Goal: Transaction & Acquisition: Purchase product/service

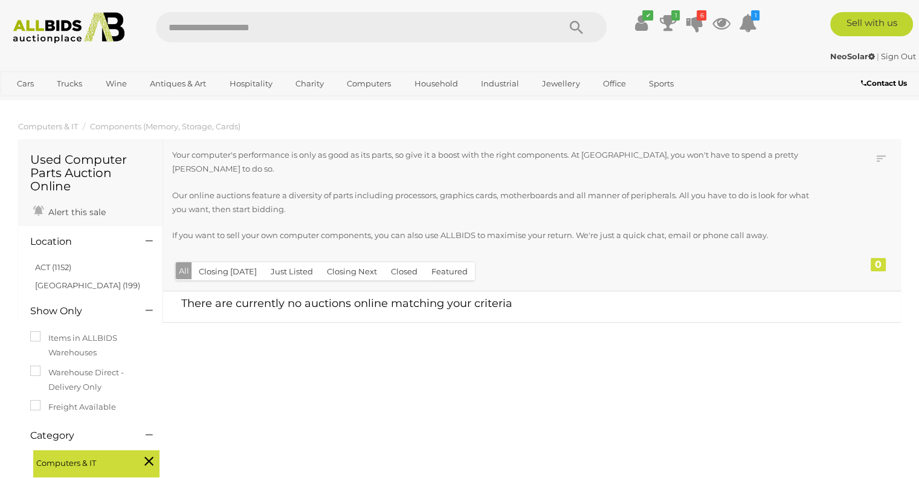
click at [704, 26] on ul "✔ Your account is up to date Transaction History Current Bids" at bounding box center [689, 23] width 147 height 22
click at [695, 26] on icon at bounding box center [694, 23] width 17 height 22
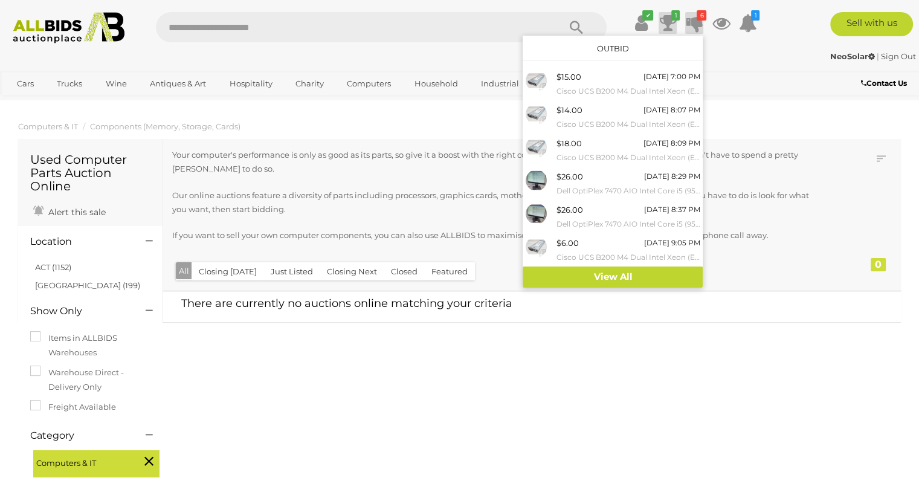
click at [662, 18] on icon at bounding box center [668, 23] width 17 height 22
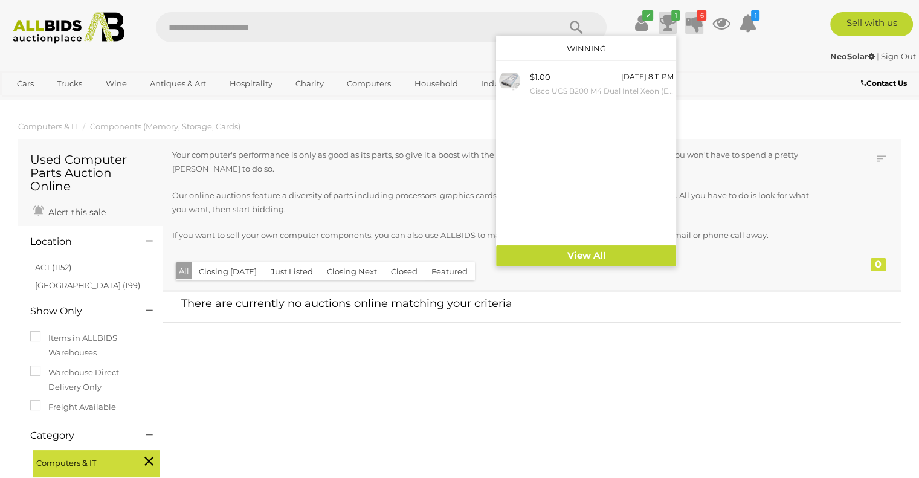
click at [692, 22] on icon at bounding box center [694, 23] width 17 height 22
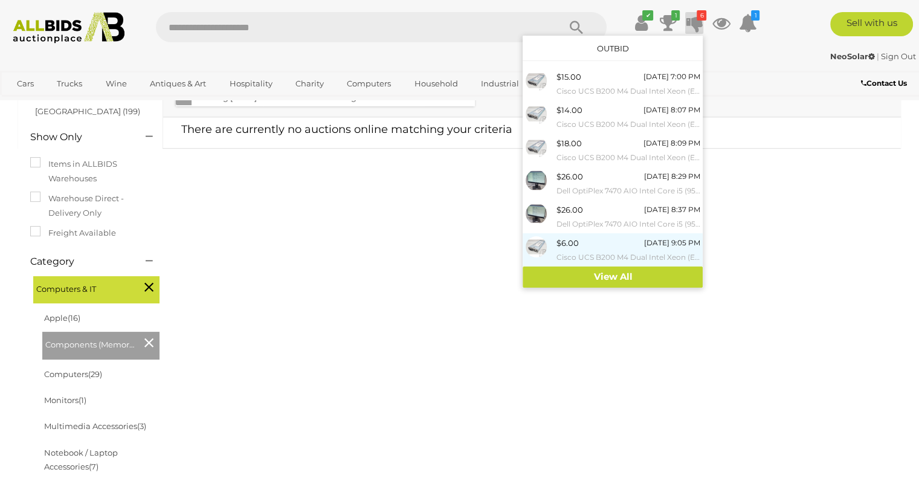
scroll to position [178, 0]
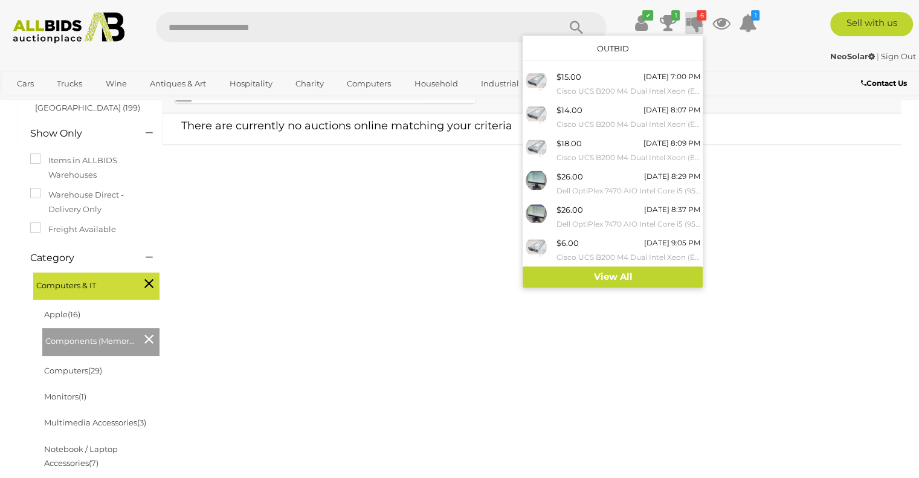
click at [352, 236] on div "Used Computer Parts Auction Online Alert this sale Location" at bounding box center [459, 331] width 901 height 745
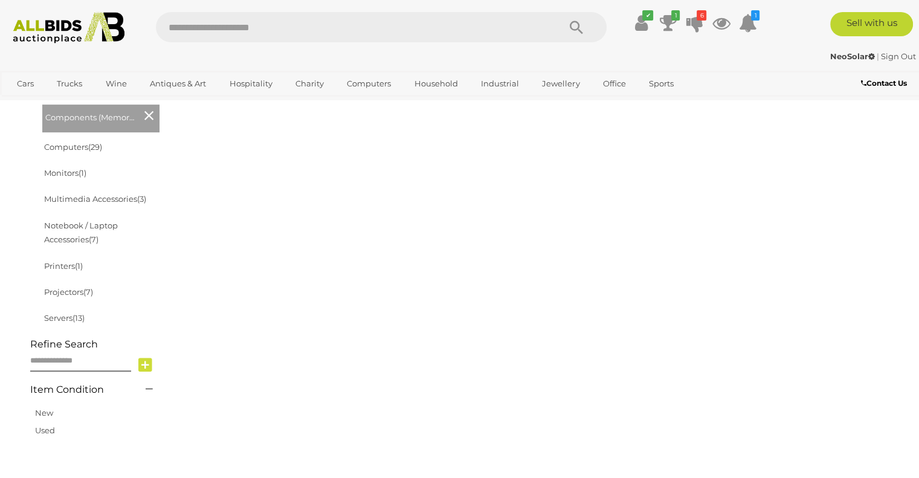
scroll to position [403, 0]
click at [90, 144] on span "(29)" at bounding box center [95, 146] width 14 height 10
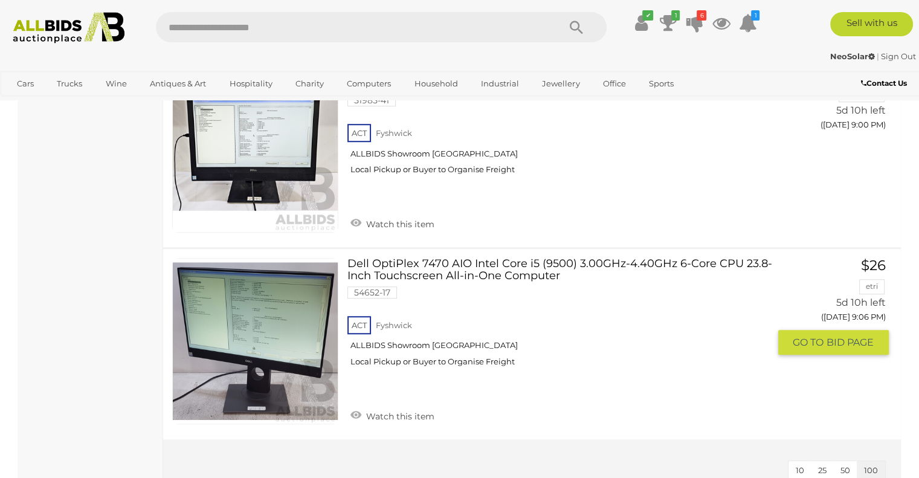
scroll to position [5285, 0]
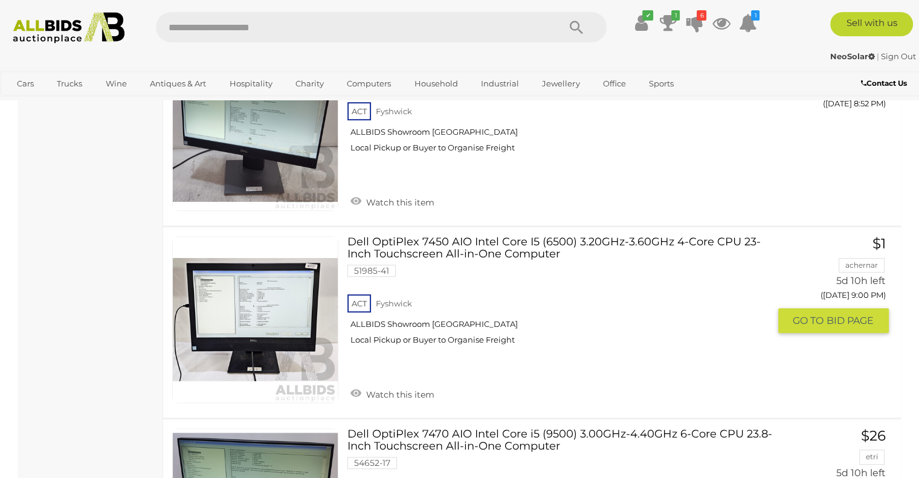
click at [259, 256] on link at bounding box center [255, 319] width 166 height 166
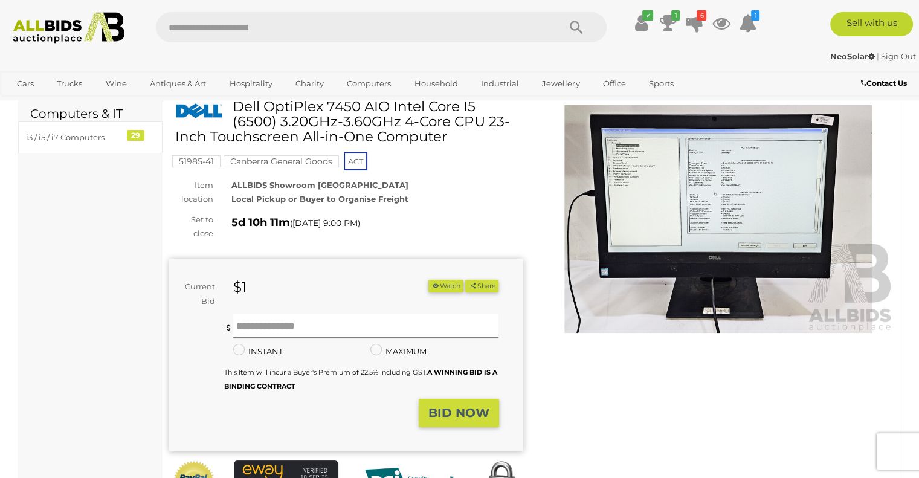
scroll to position [46, 0]
